Goal: Task Accomplishment & Management: Manage account settings

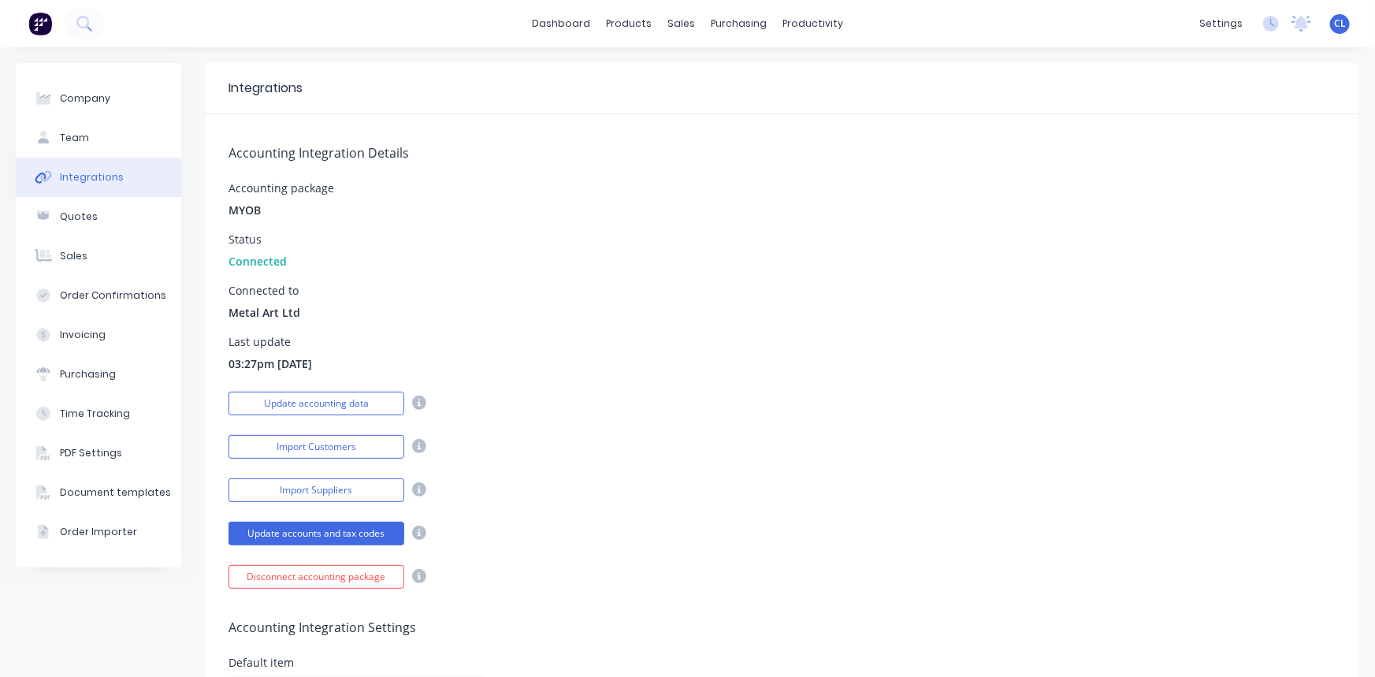
scroll to position [802, 0]
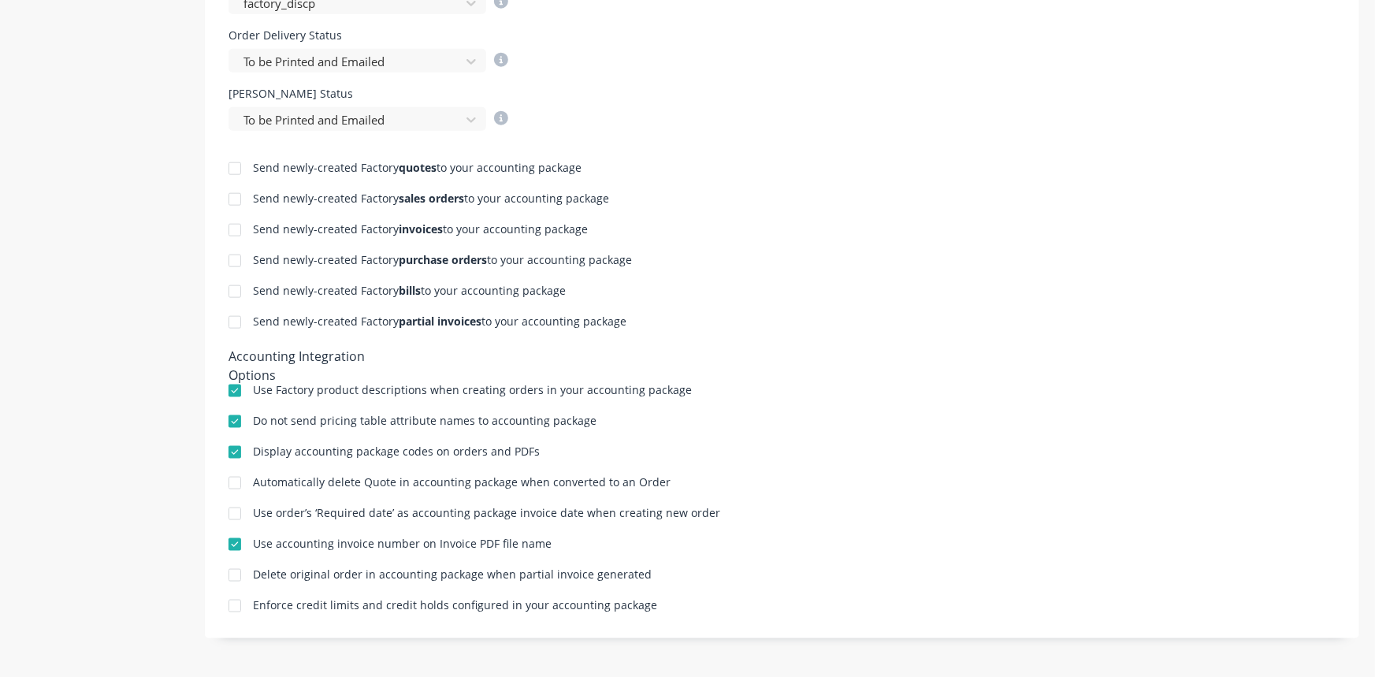
click at [946, 171] on div "Send newly-created Factory quotes to your accounting package" at bounding box center [782, 169] width 1107 height 15
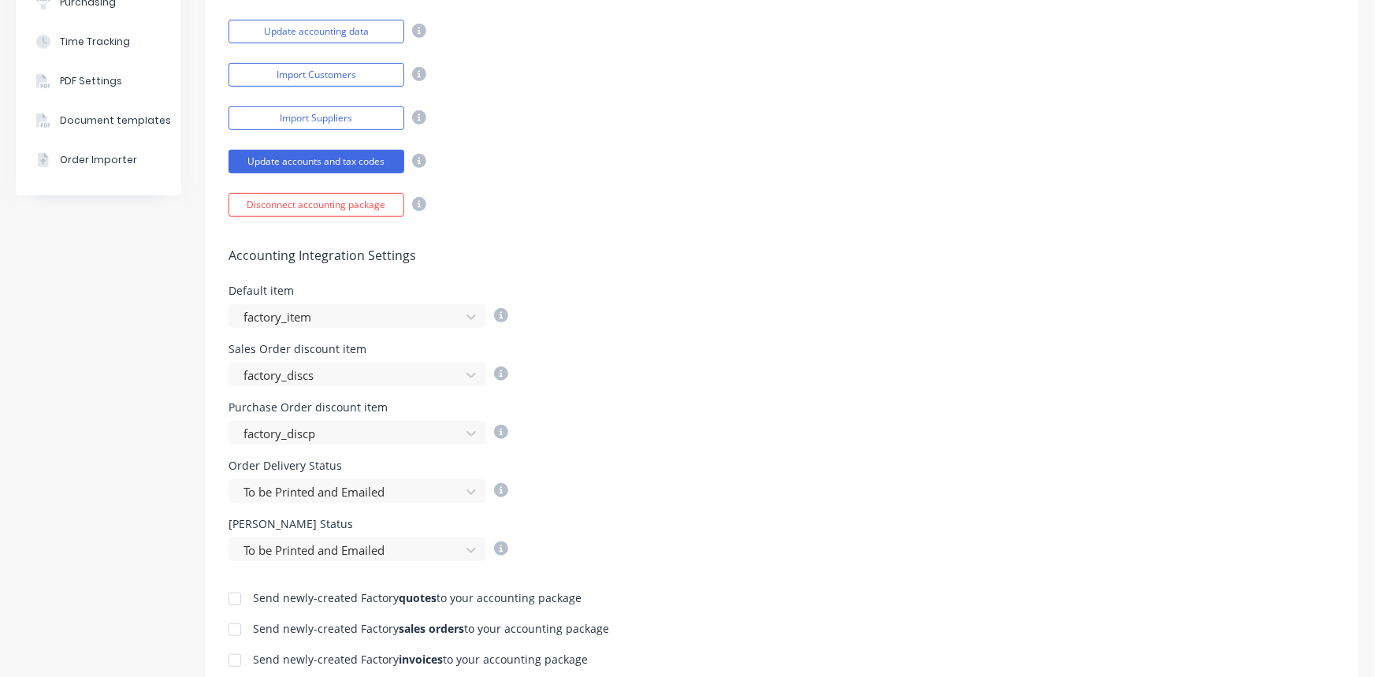
scroll to position [0, 0]
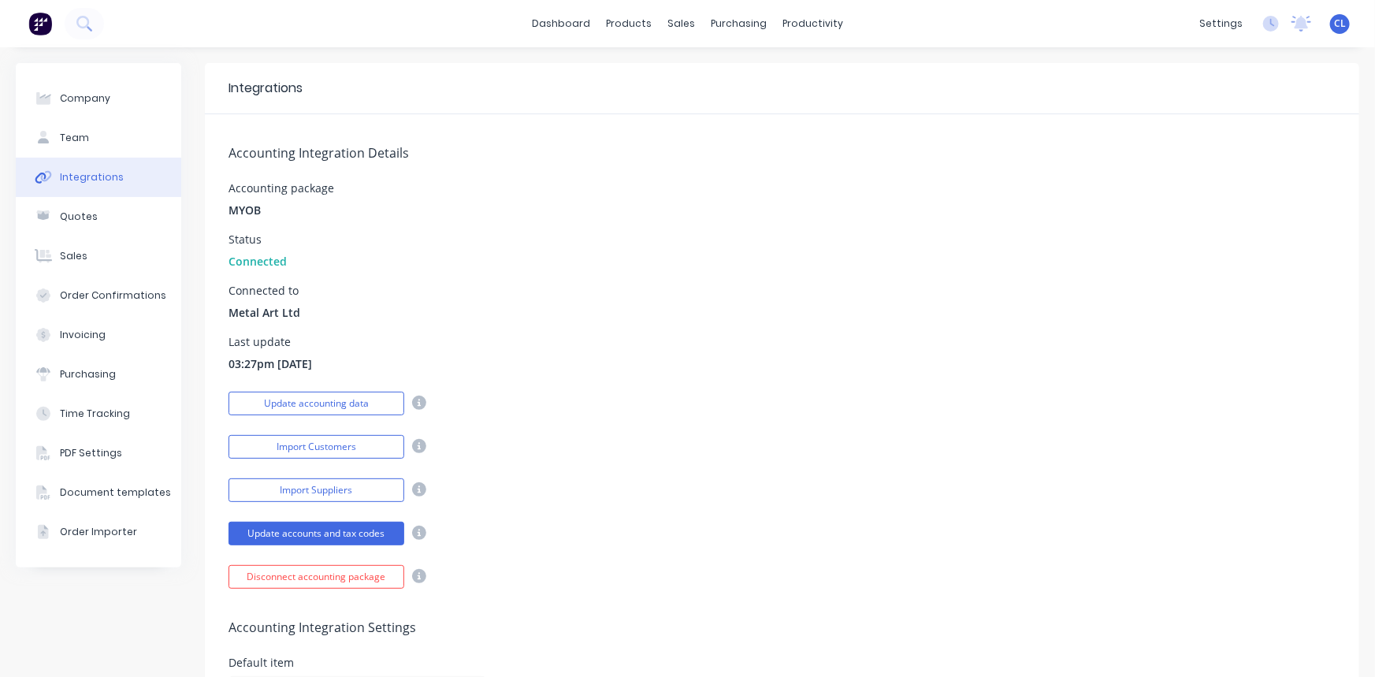
drag, startPoint x: 993, startPoint y: 190, endPoint x: 1006, endPoint y: 187, distance: 13.0
click at [994, 189] on div "Accounting package MYOB" at bounding box center [782, 200] width 1107 height 35
click at [76, 94] on div "Company" at bounding box center [85, 98] width 50 height 14
select select "NZ"
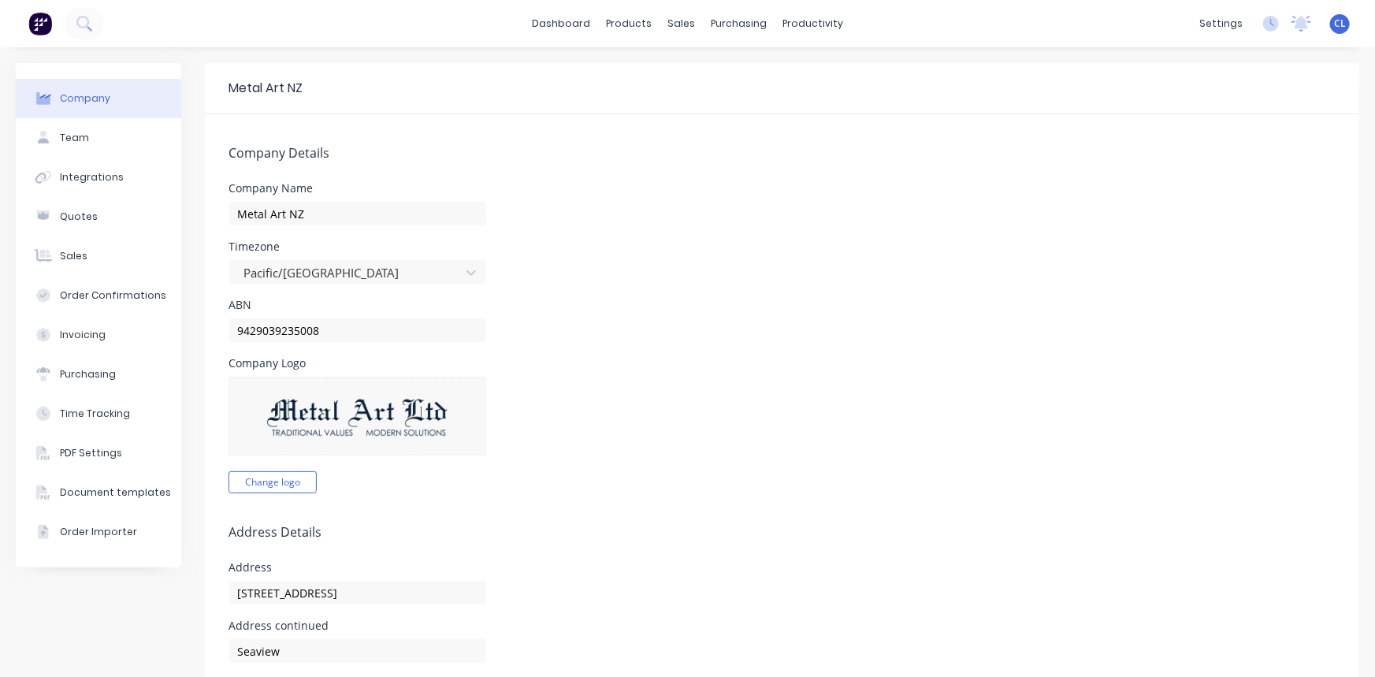
click at [567, 30] on link "dashboard" at bounding box center [561, 24] width 74 height 24
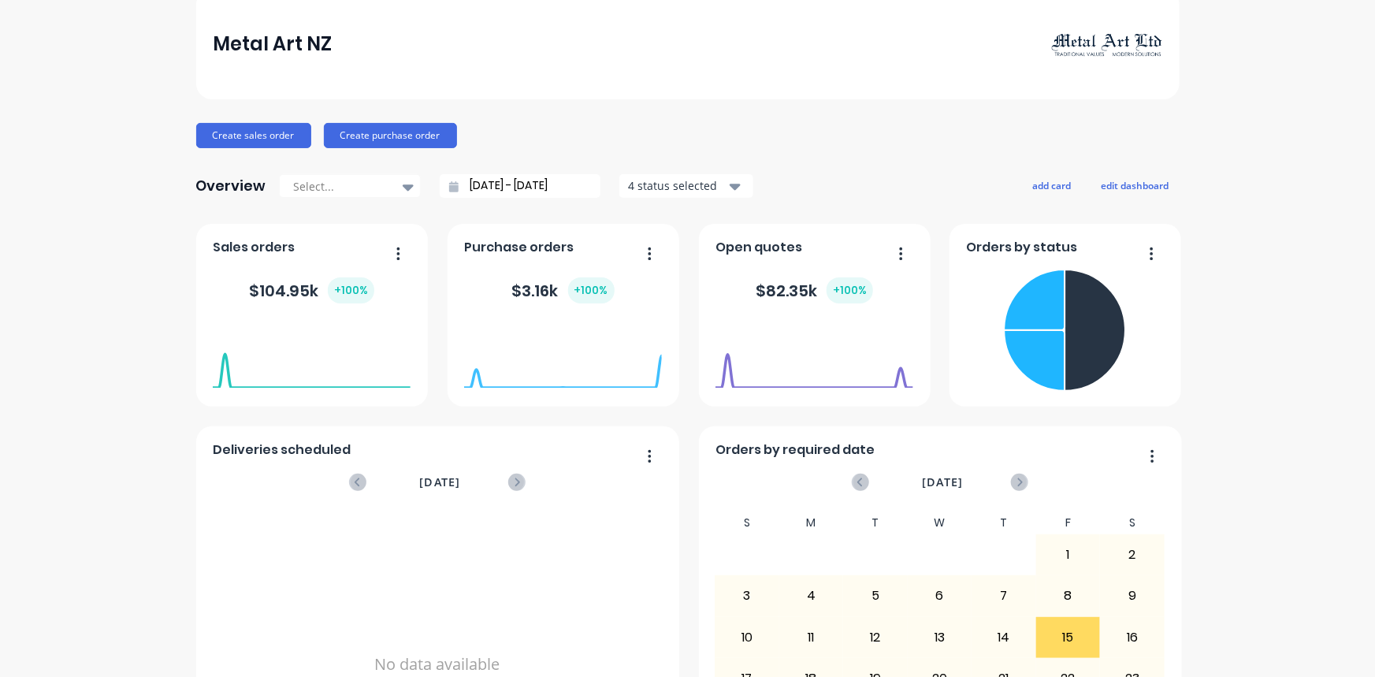
scroll to position [143, 0]
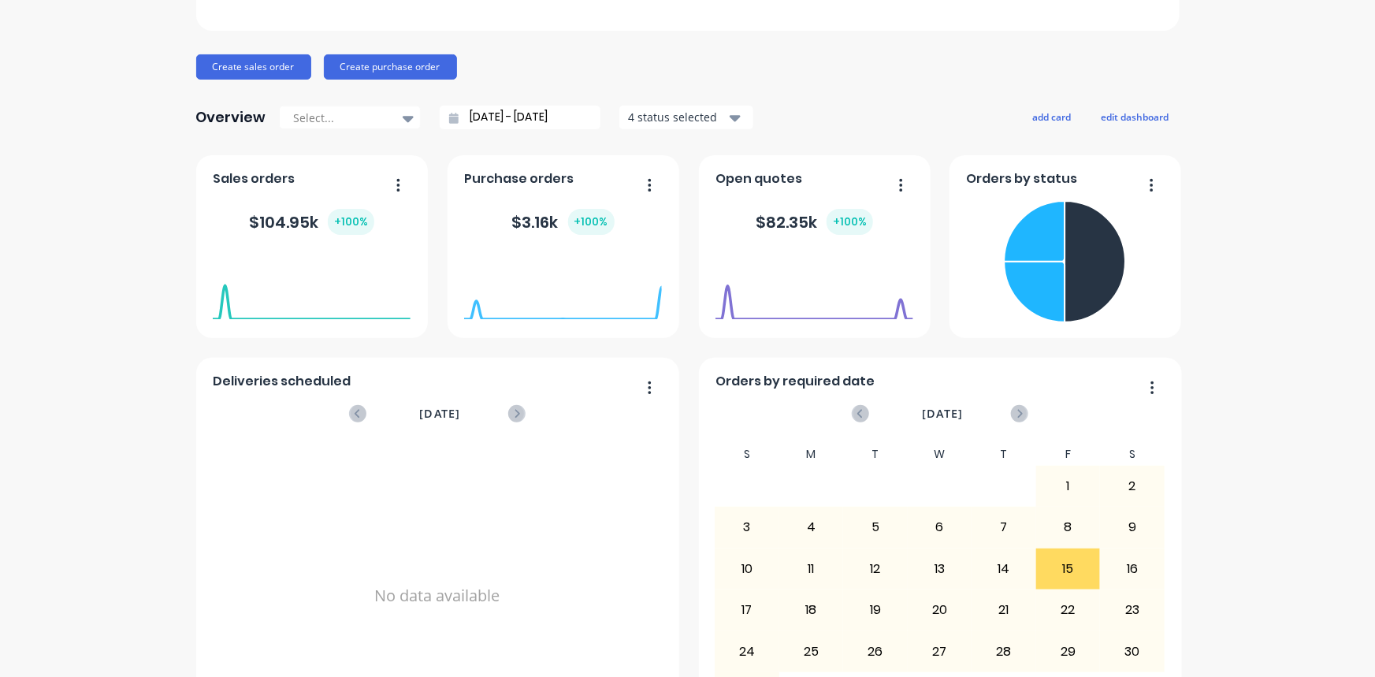
click at [771, 65] on div "Create sales order Create purchase order" at bounding box center [687, 66] width 983 height 25
click at [732, 113] on icon "button" at bounding box center [735, 117] width 11 height 17
click at [642, 150] on div "button" at bounding box center [646, 156] width 32 height 32
click at [638, 158] on div "button" at bounding box center [646, 156] width 32 height 32
click at [837, 64] on div "Create sales order Create purchase order" at bounding box center [687, 66] width 983 height 25
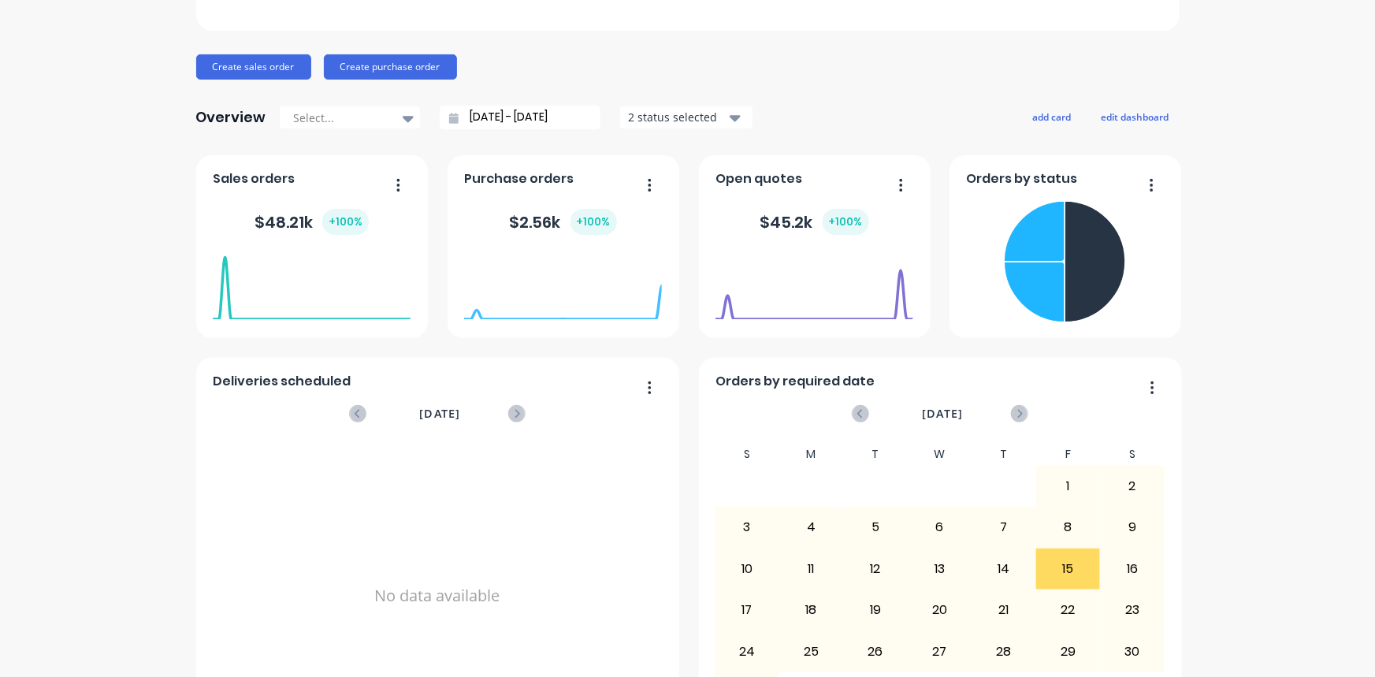
click at [730, 117] on icon "button" at bounding box center [735, 117] width 11 height 17
click at [634, 188] on div "button" at bounding box center [646, 188] width 32 height 32
click at [760, 99] on div "Metal Art NZ Create sales order Create purchase order Overview Select... [DATE]…" at bounding box center [687, 331] width 983 height 823
click at [730, 117] on icon "button" at bounding box center [735, 118] width 11 height 6
click at [652, 188] on button "Include draft" at bounding box center [709, 188] width 181 height 32
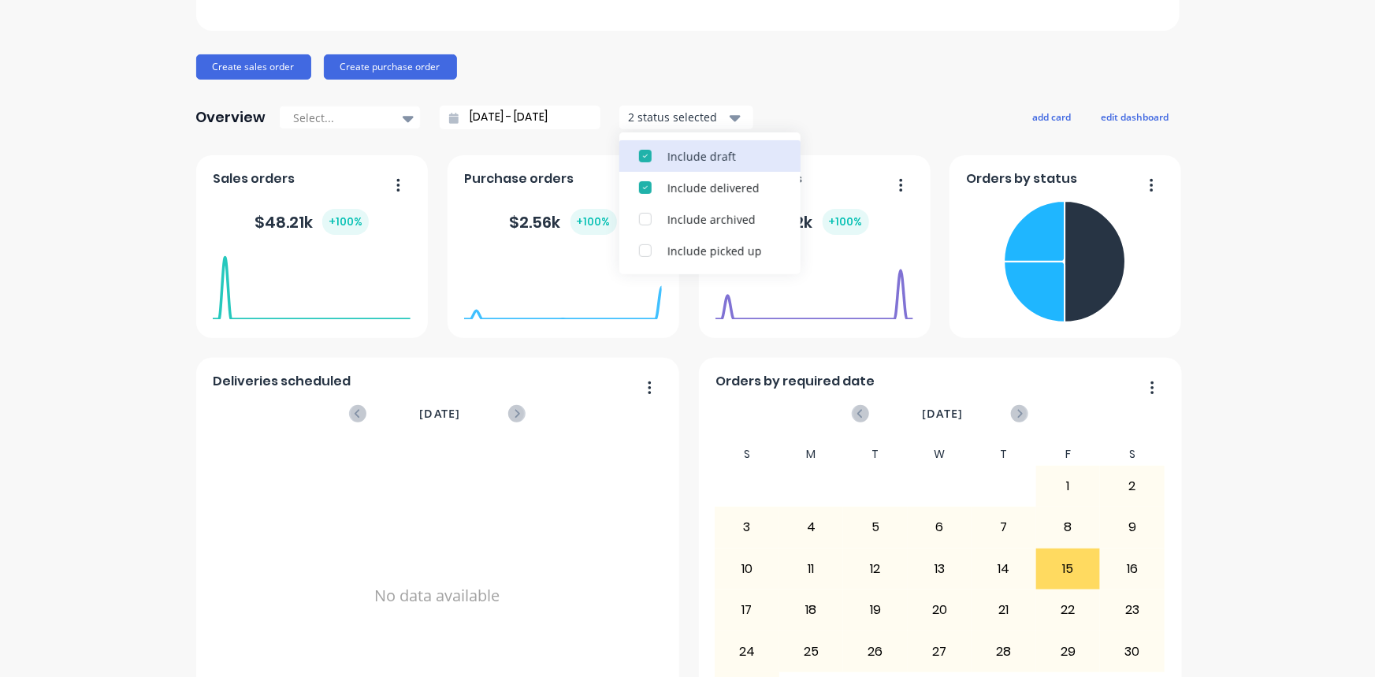
click at [638, 214] on div "button" at bounding box center [646, 219] width 32 height 32
click at [634, 253] on div "button" at bounding box center [646, 251] width 32 height 32
click at [841, 116] on div "Overview Select... [DATE] - [DATE] 4 status selected Include draft Include arch…" at bounding box center [687, 118] width 983 height 32
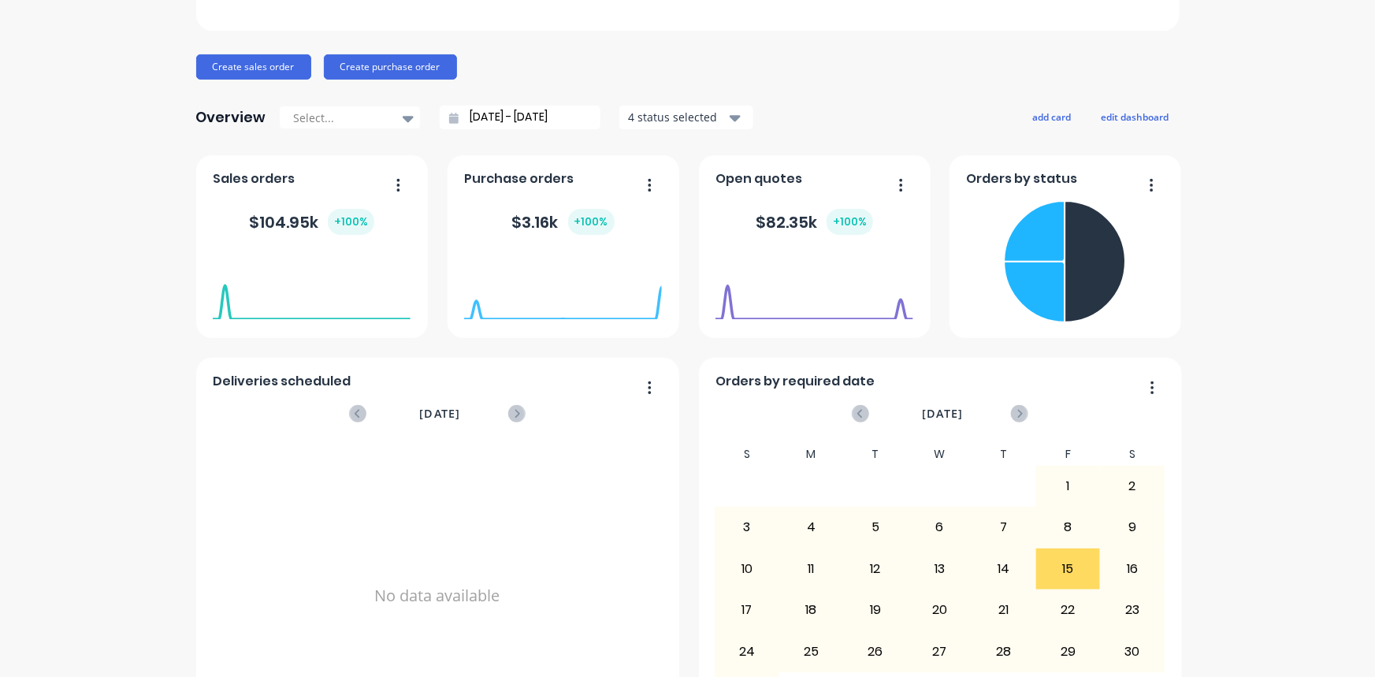
click at [403, 114] on icon at bounding box center [408, 118] width 11 height 17
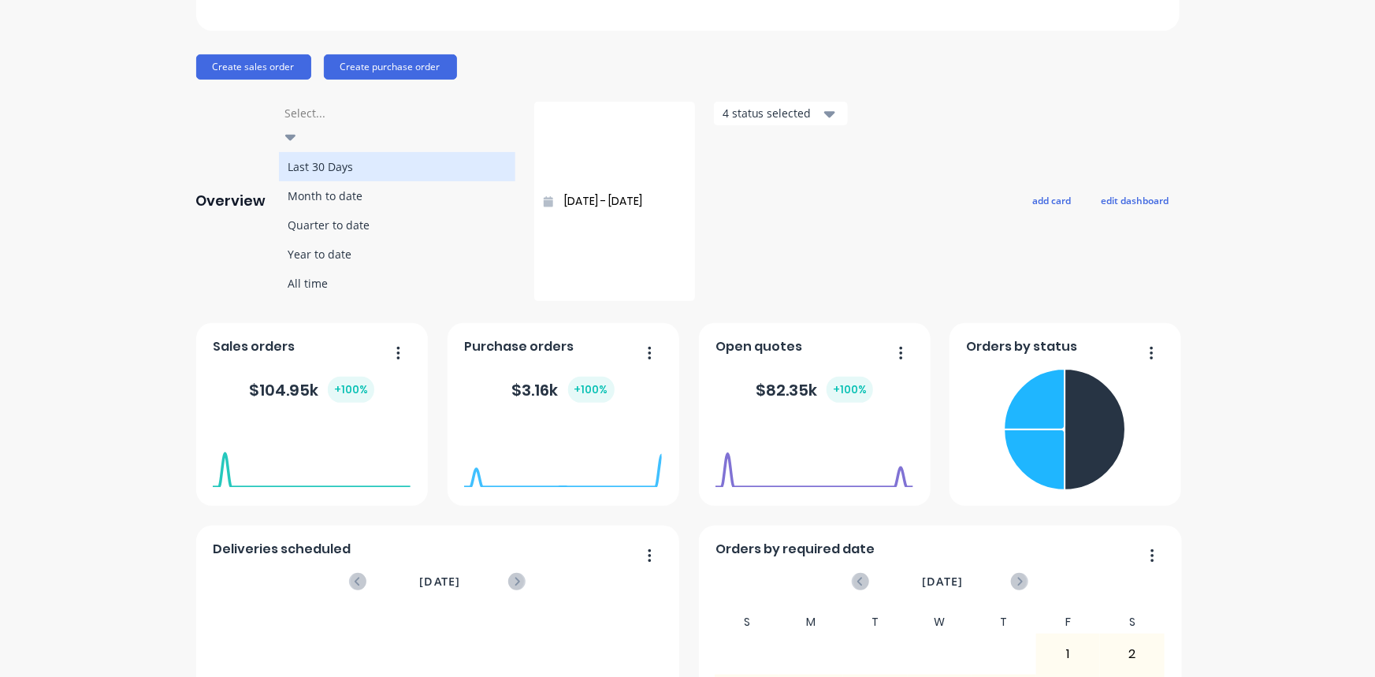
click at [351, 154] on div "Last 30 Days" at bounding box center [397, 166] width 236 height 29
type input "[DATE] - [DATE]"
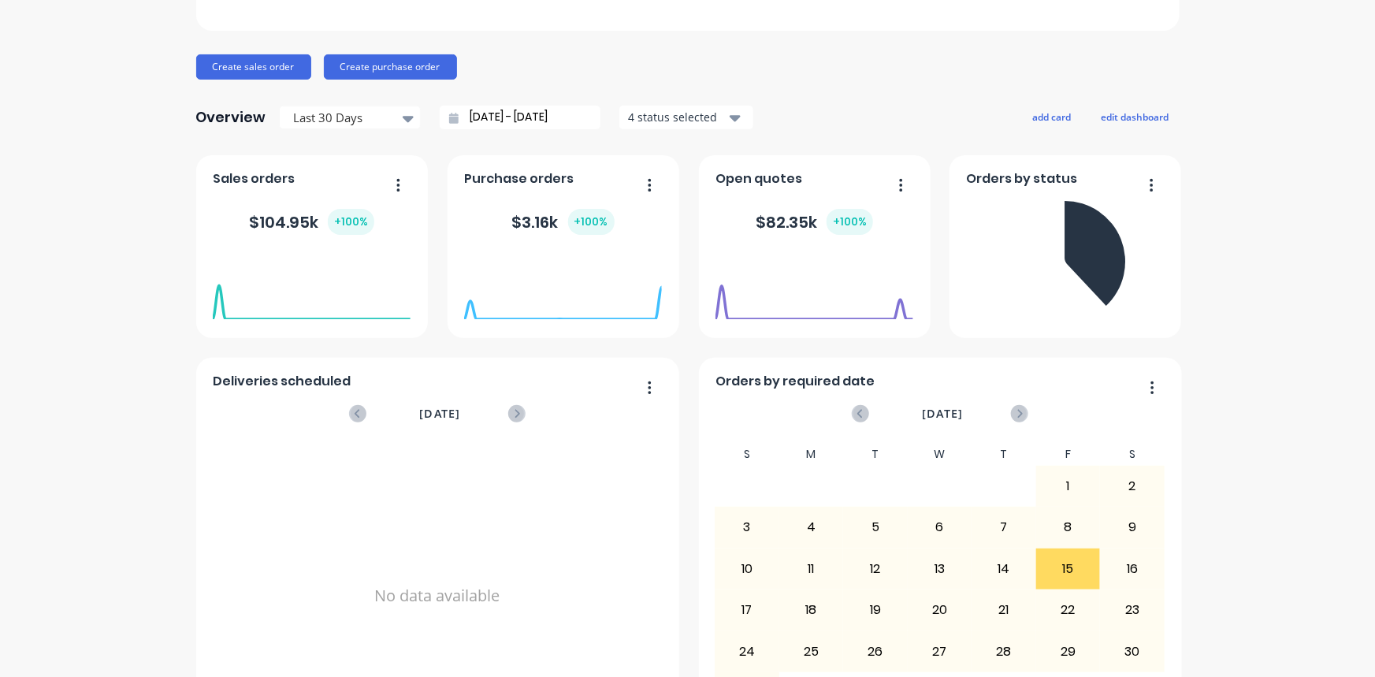
click at [819, 48] on div "Metal Art NZ Create sales order Create purchase order Overview Last 30 Days [DA…" at bounding box center [687, 331] width 983 height 823
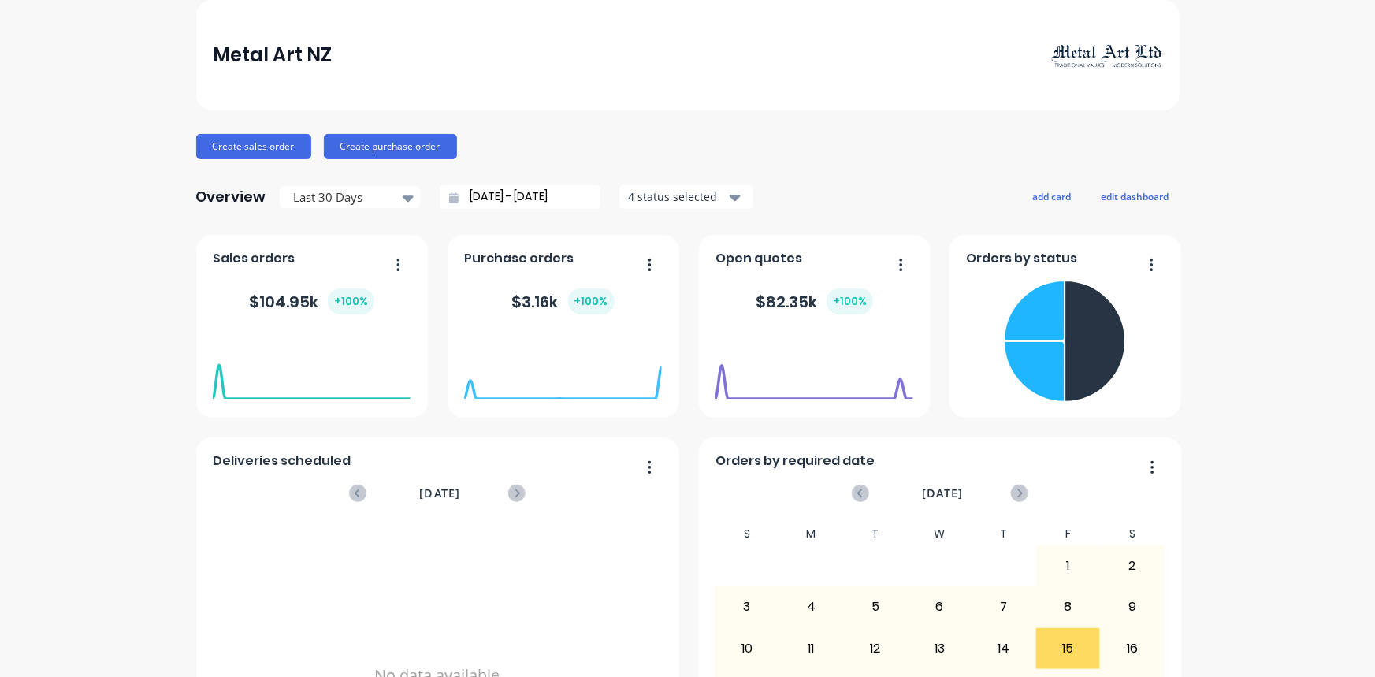
scroll to position [0, 0]
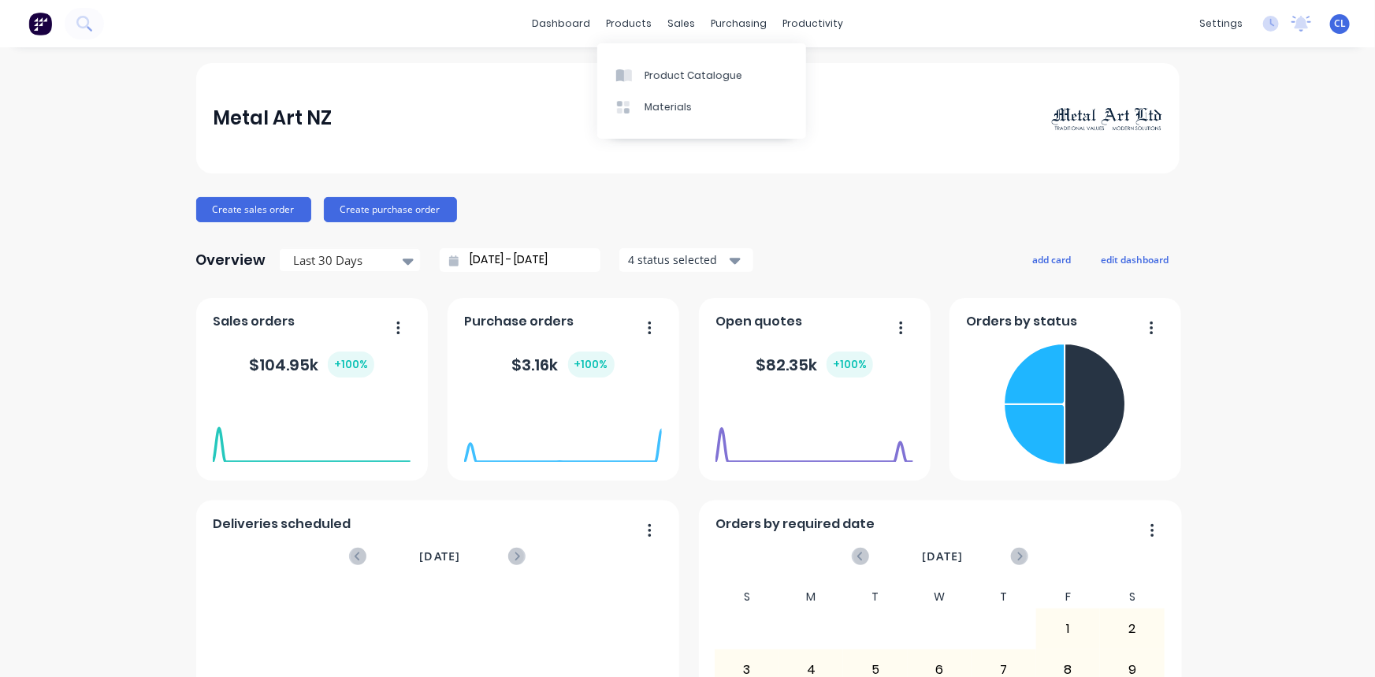
click at [553, 90] on div "Metal Art NZ" at bounding box center [687, 118] width 983 height 110
click at [1240, 121] on div "Metal Art NZ Create sales order Create purchase order Overview Last 30 Days [DA…" at bounding box center [687, 474] width 1375 height 823
click at [1277, 191] on div "Metal Art NZ Create sales order Create purchase order Overview Last 30 Days [DA…" at bounding box center [687, 474] width 1375 height 823
